Goal: Go to known website: Go to known website

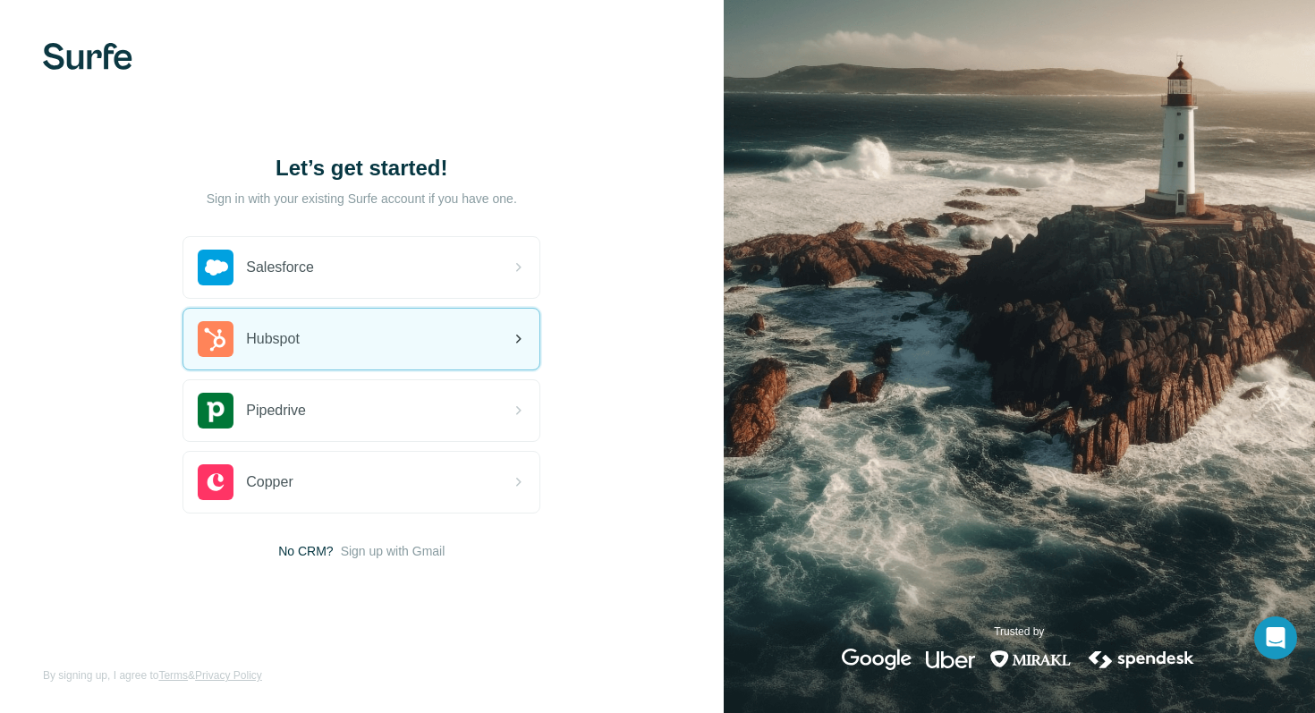
click at [479, 336] on div "Hubspot" at bounding box center [361, 339] width 356 height 61
